Goal: Transaction & Acquisition: Purchase product/service

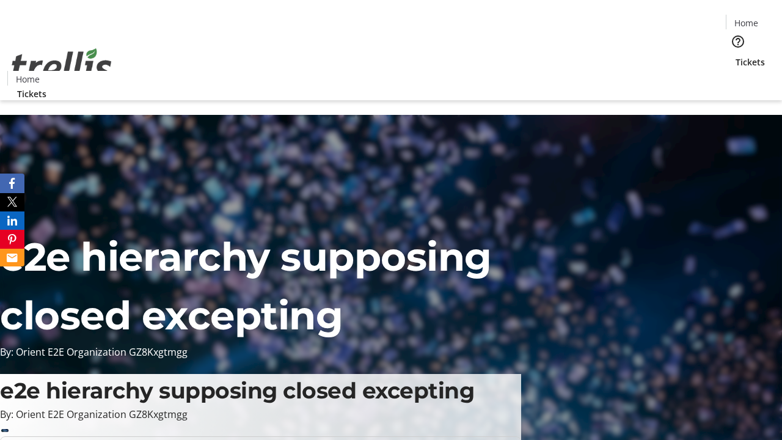
click at [736, 56] on span "Tickets" at bounding box center [750, 62] width 29 height 13
